Goal: Register for event/course

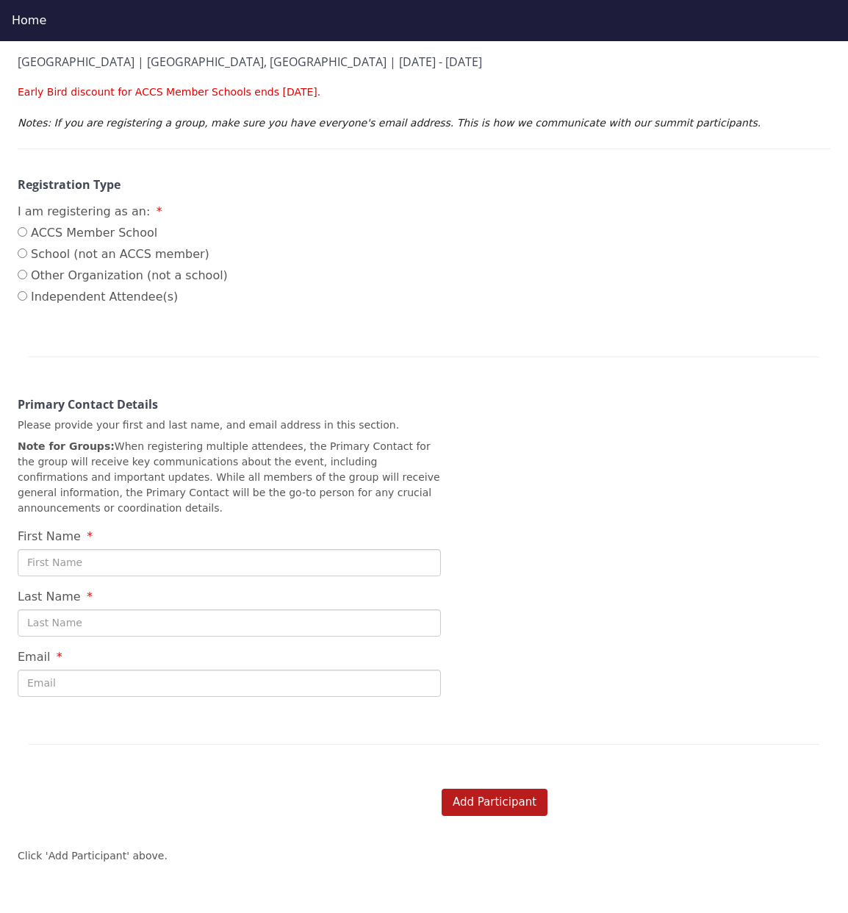
scroll to position [190, 0]
